Goal: Navigation & Orientation: Find specific page/section

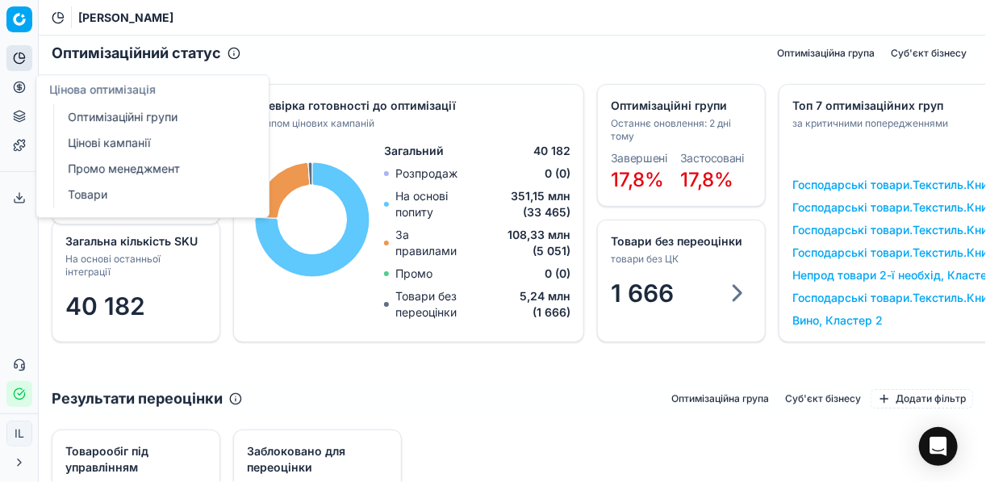
click at [19, 89] on icon at bounding box center [19, 87] width 4 height 4
click at [109, 115] on link "Оптимізаційні групи" at bounding box center [155, 117] width 188 height 23
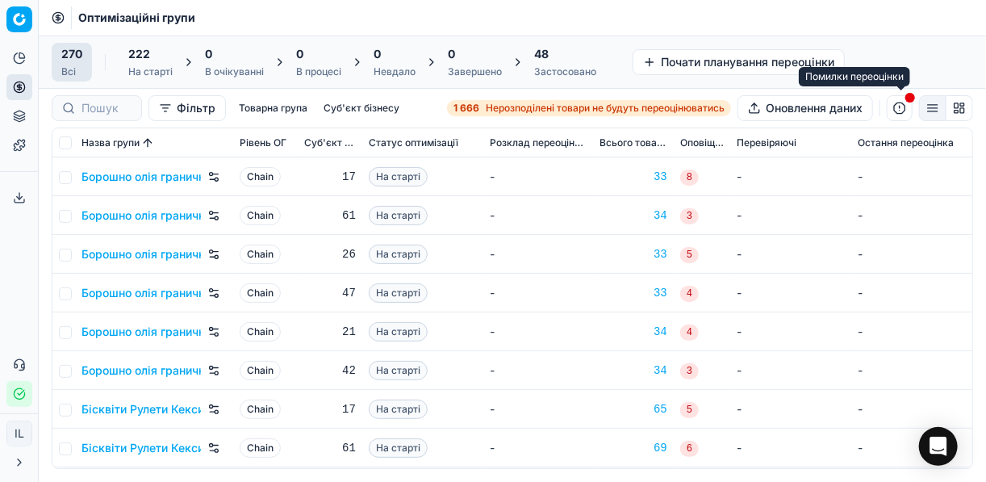
click at [898, 110] on button "button" at bounding box center [900, 108] width 26 height 26
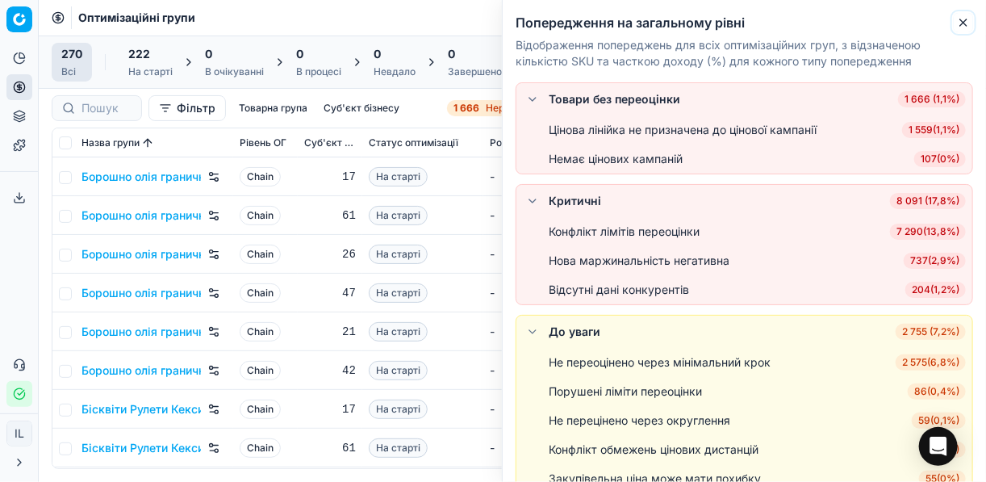
click at [959, 15] on button "Close" at bounding box center [963, 22] width 19 height 19
